Goal: Task Accomplishment & Management: Complete application form

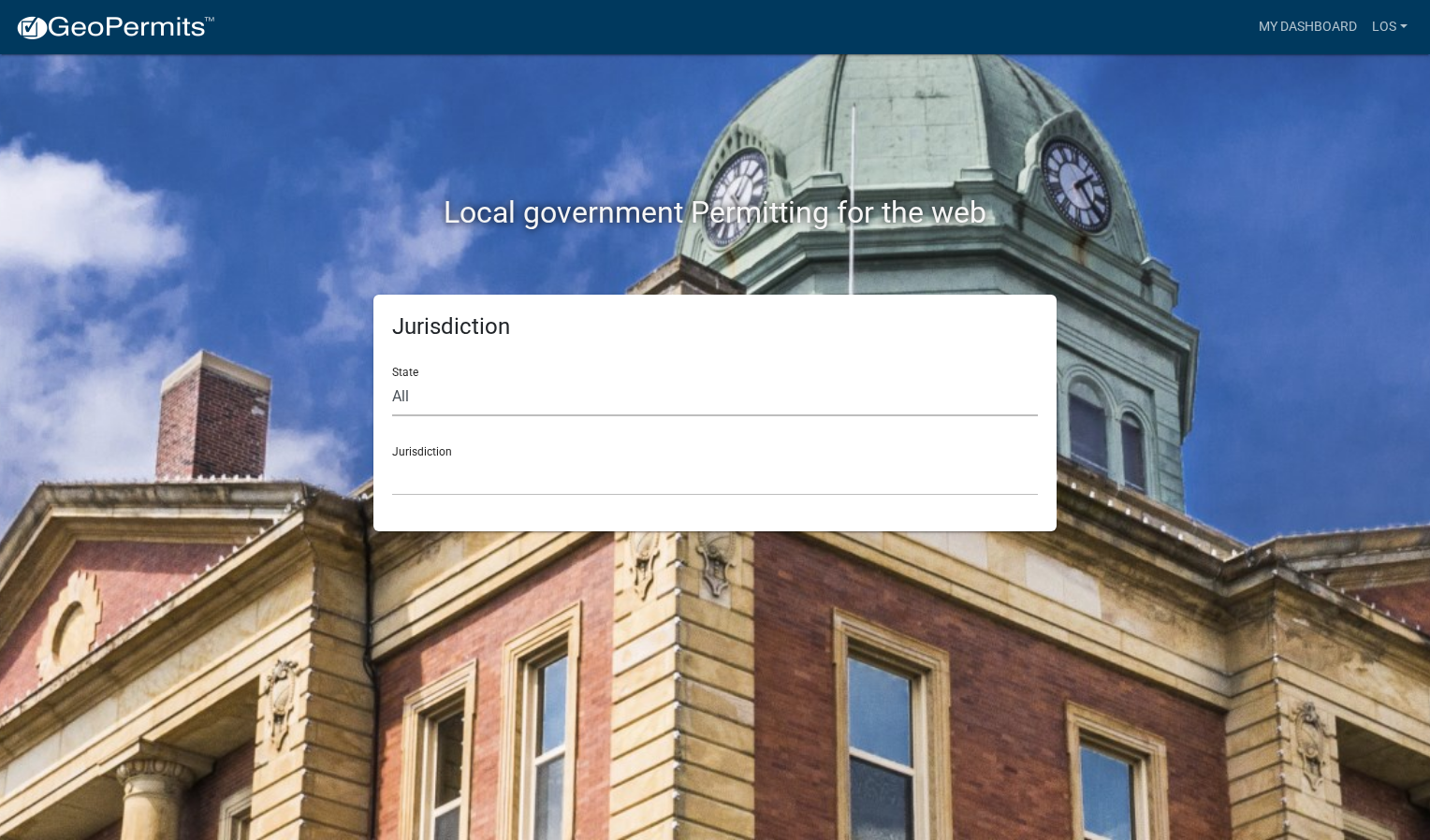
click at [572, 391] on select "All [US_STATE] [US_STATE] [US_STATE] [US_STATE] [US_STATE] [US_STATE] [US_STATE…" at bounding box center [715, 397] width 645 height 38
select select "[US_STATE]"
click at [392, 378] on select "All [US_STATE] [US_STATE] [US_STATE] [US_STATE] [US_STATE] [US_STATE] [US_STATE…" at bounding box center [715, 397] width 645 height 38
click at [875, 490] on select "[GEOGRAPHIC_DATA], [US_STATE] [GEOGRAPHIC_DATA], [US_STATE] [GEOGRAPHIC_DATA], …" at bounding box center [715, 476] width 645 height 38
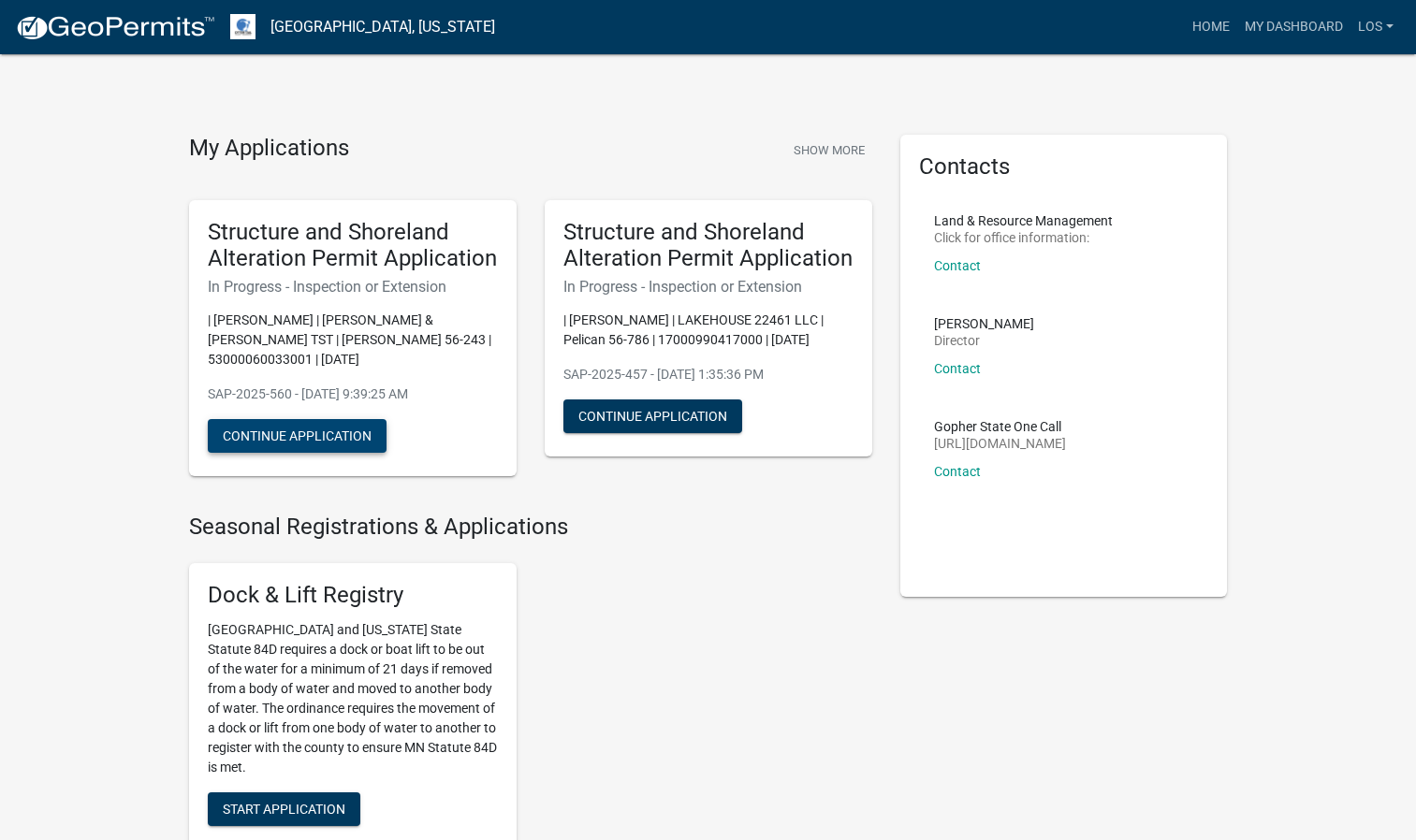
click at [328, 431] on button "Continue Application" at bounding box center [297, 435] width 179 height 33
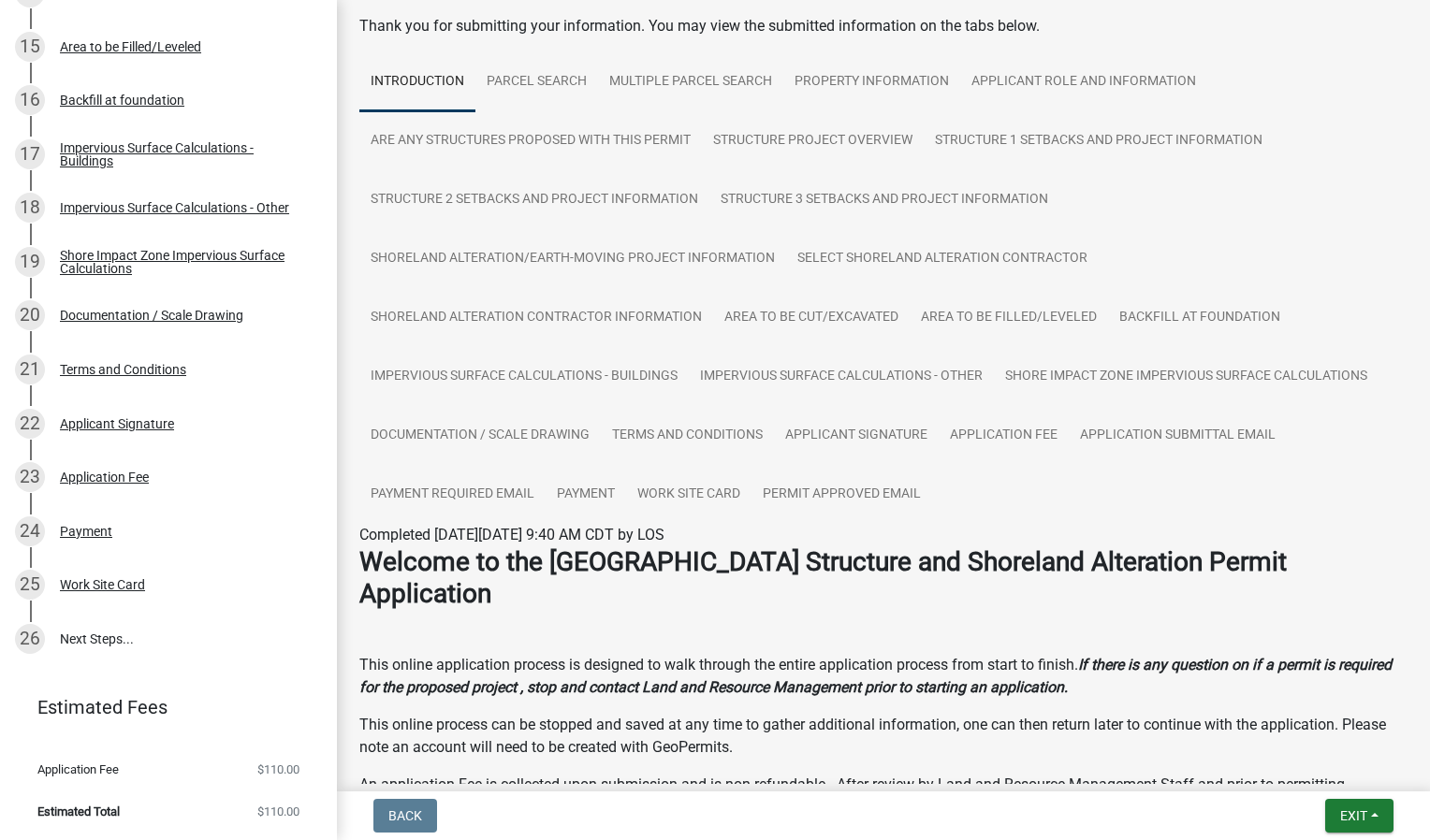
scroll to position [89, 0]
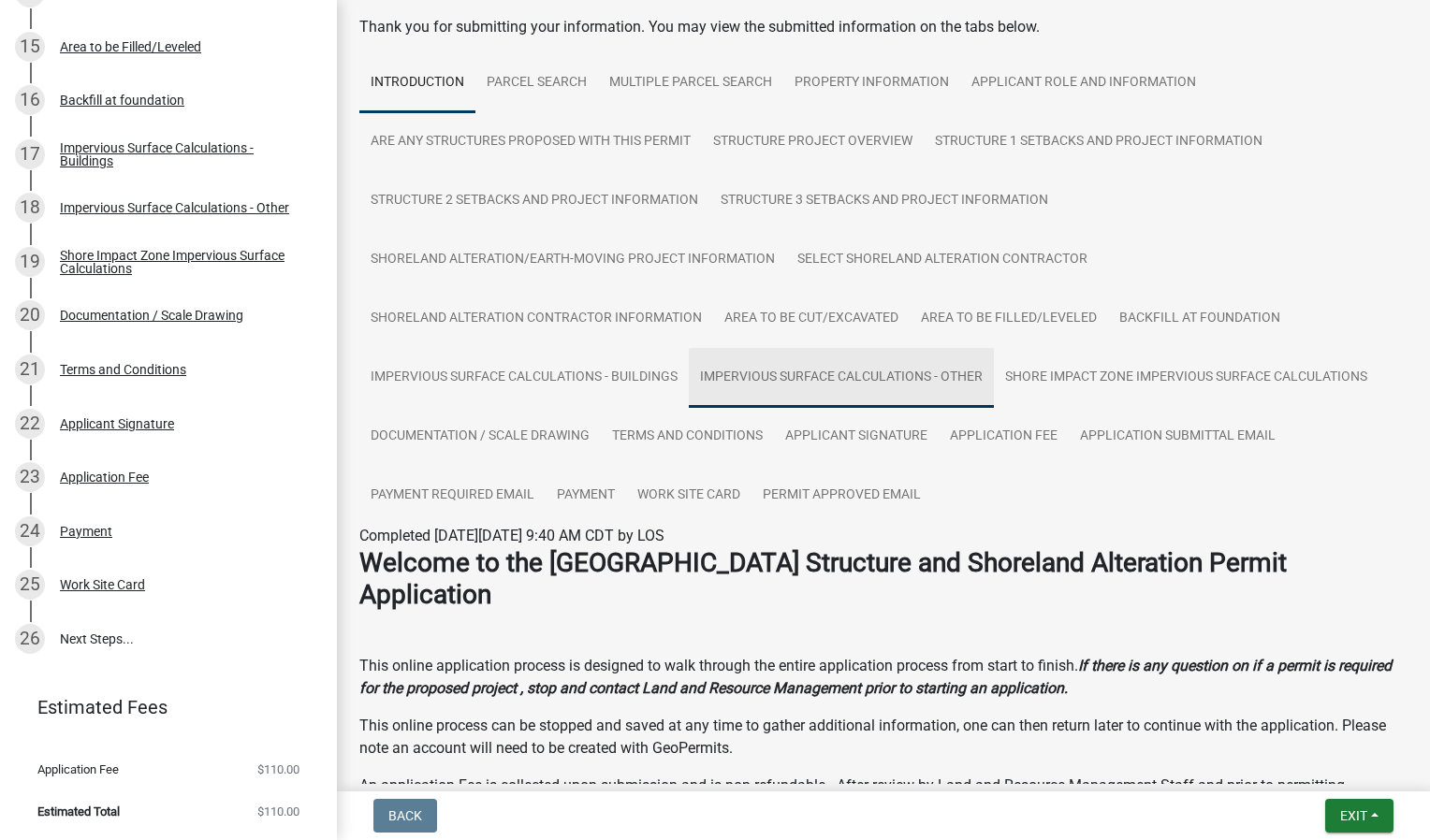
click at [787, 358] on link "Impervious Surface Calculations - Other" at bounding box center [842, 378] width 305 height 60
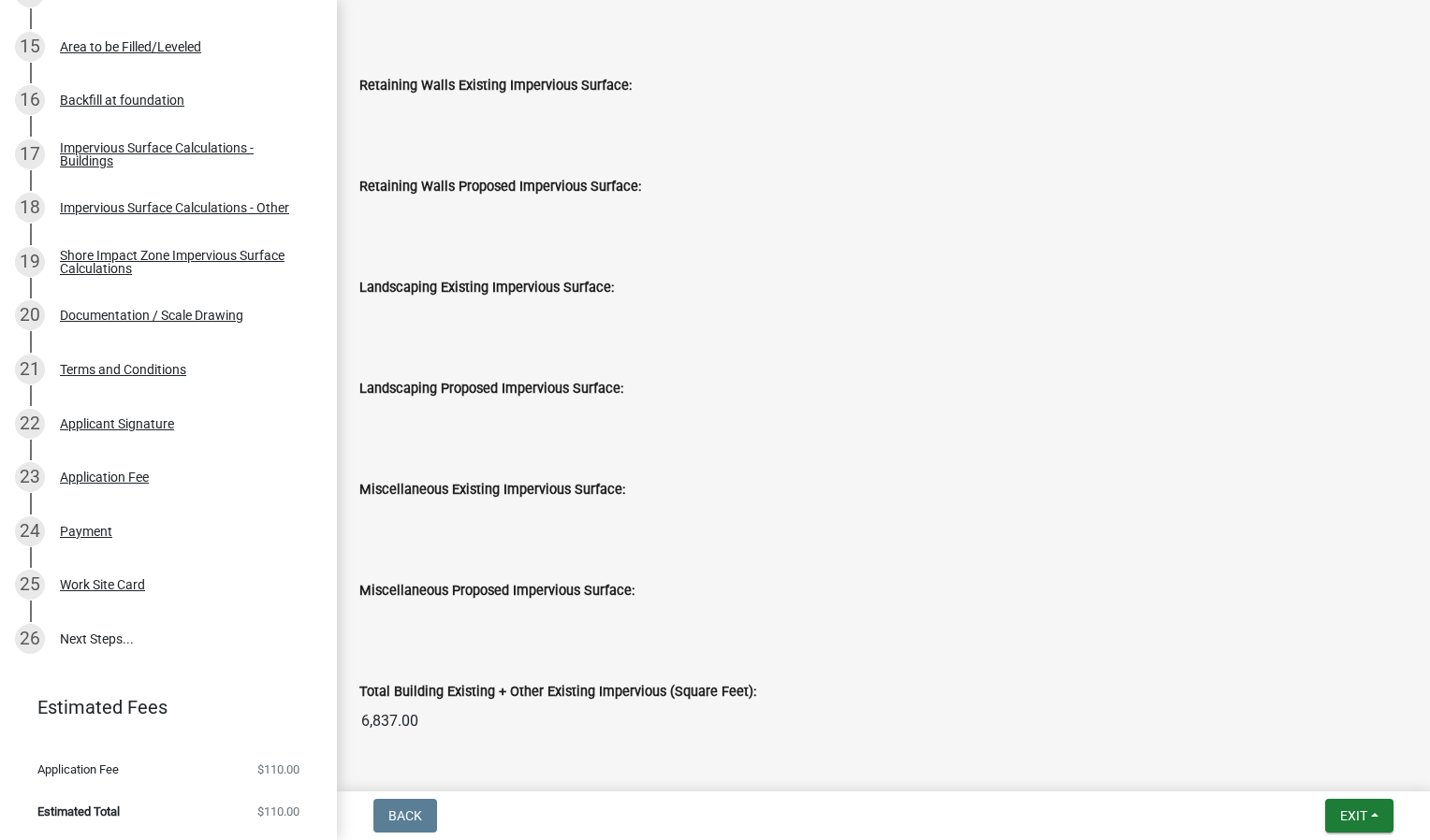
scroll to position [1978, 0]
